Goal: Find specific page/section: Find specific page/section

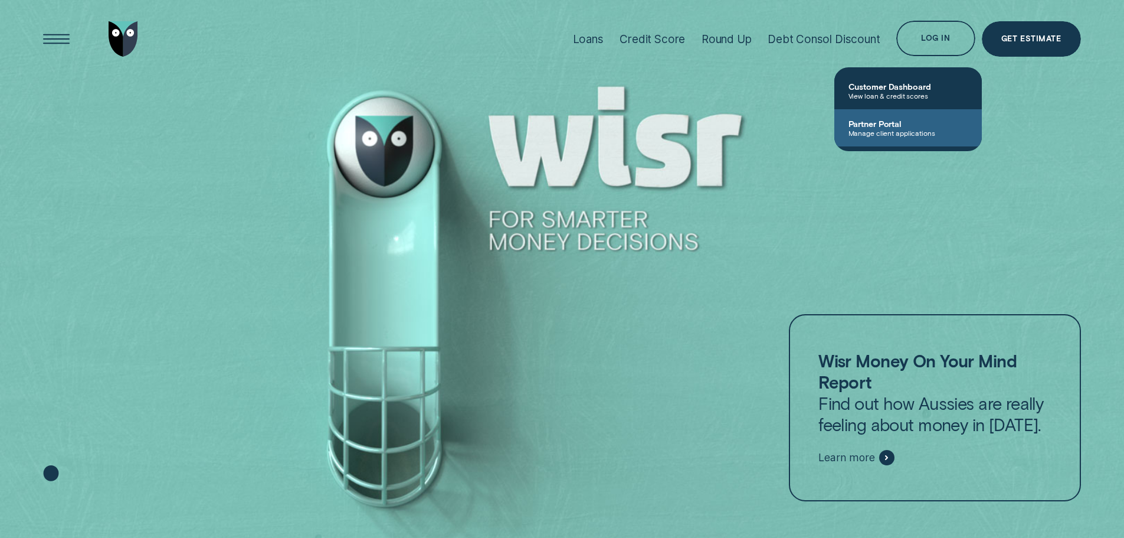
click at [899, 127] on span "Partner Portal" at bounding box center [908, 124] width 119 height 10
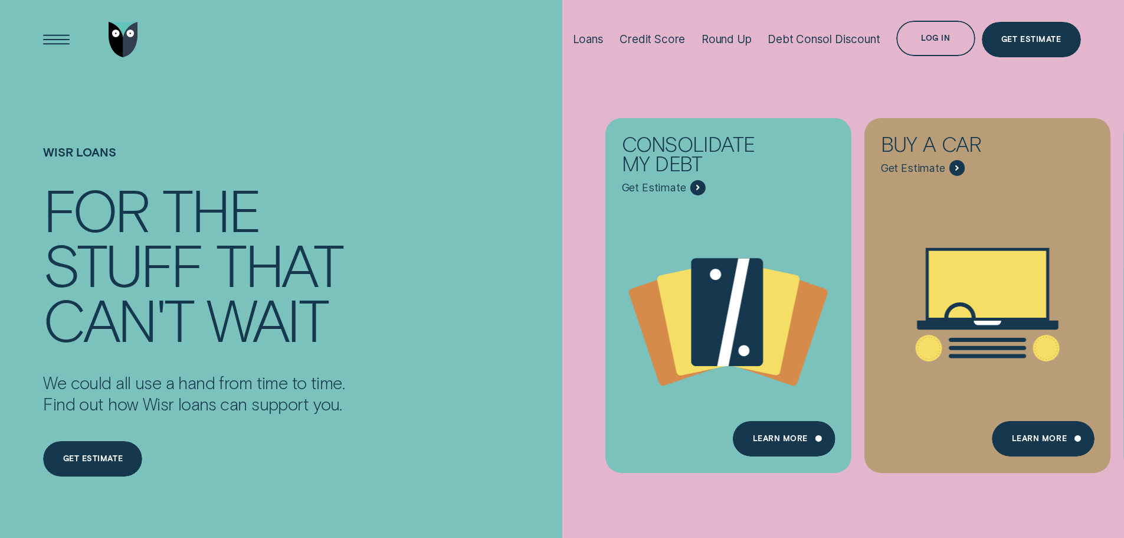
click at [917, 38] on div "Log in" at bounding box center [935, 38] width 78 height 35
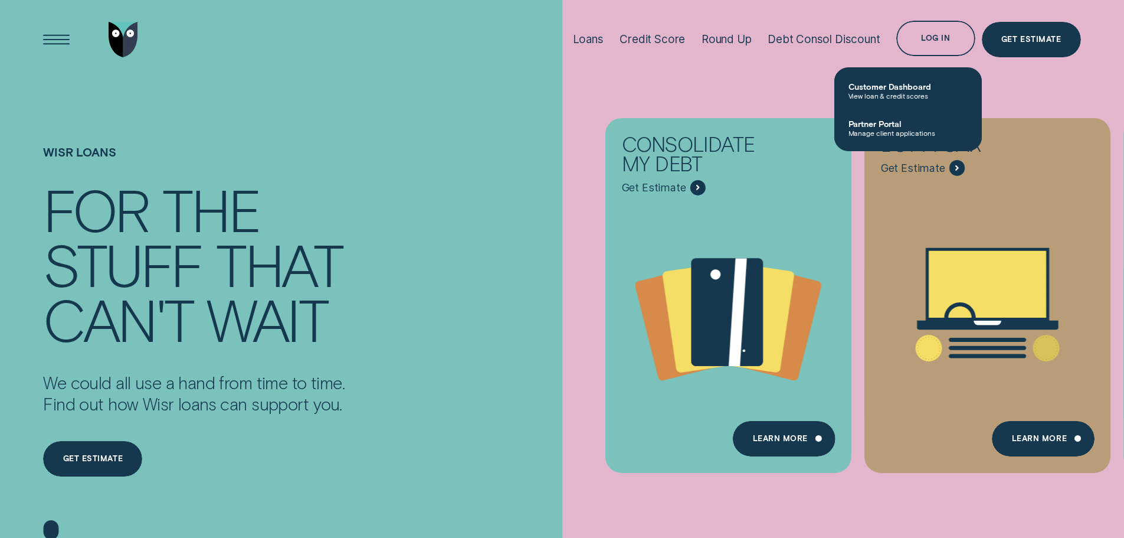
click at [915, 117] on link "Partner Portal Manage client applications" at bounding box center [908, 127] width 148 height 37
